Goal: Navigation & Orientation: Go to known website

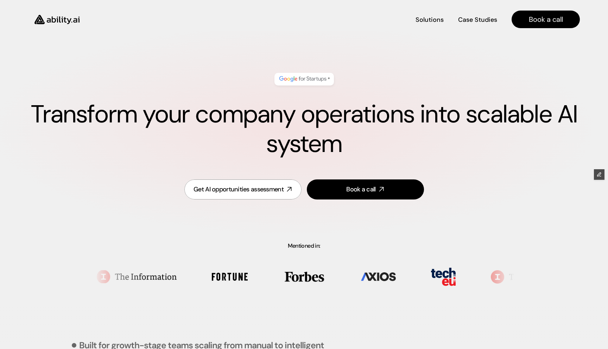
drag, startPoint x: 443, startPoint y: 349, endPoint x: 83, endPoint y: 175, distance: 400.0
click at [83, 175] on div "Get AI opportunities assessment Book a call" at bounding box center [304, 189] width 552 height 37
